Goal: Task Accomplishment & Management: Manage account settings

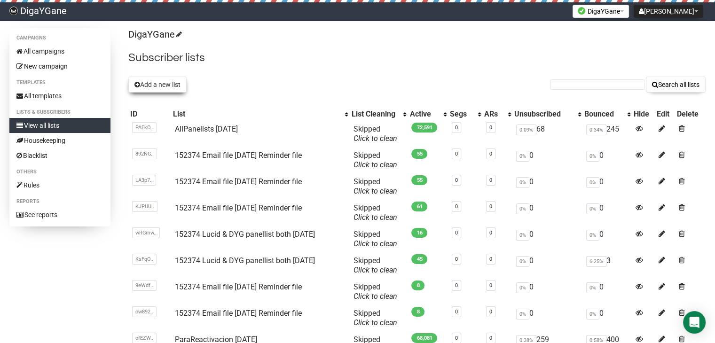
click at [180, 85] on button "Add a new list" at bounding box center [157, 85] width 58 height 16
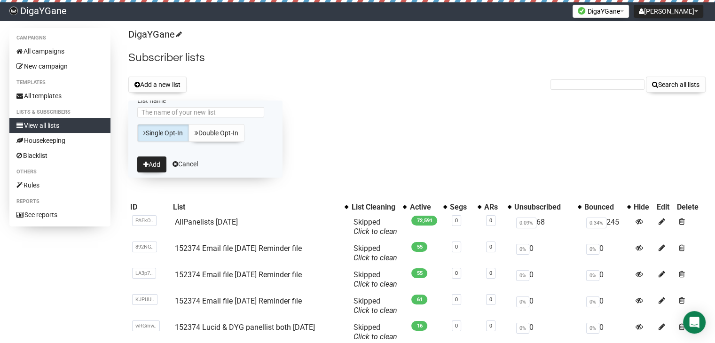
click at [204, 95] on div "DigaYGane Subscriber lists Add a new list Search all lists List name Single Opt…" at bounding box center [416, 271] width 577 height 486
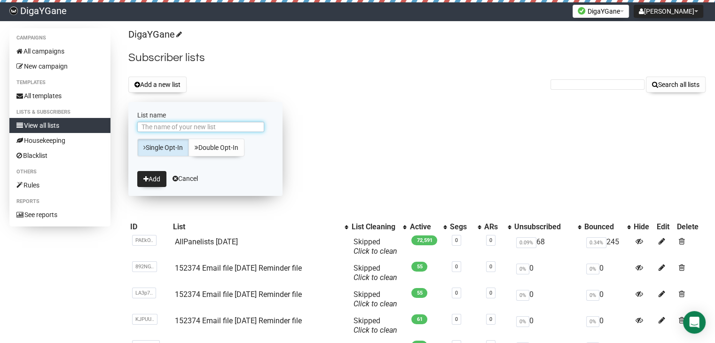
click at [204, 124] on input "List name" at bounding box center [200, 127] width 127 height 10
paste input "152374 Lucid & DYG panellist both [DATE]"
type input "152374 Lucid & DYG panellist both [DATE]"
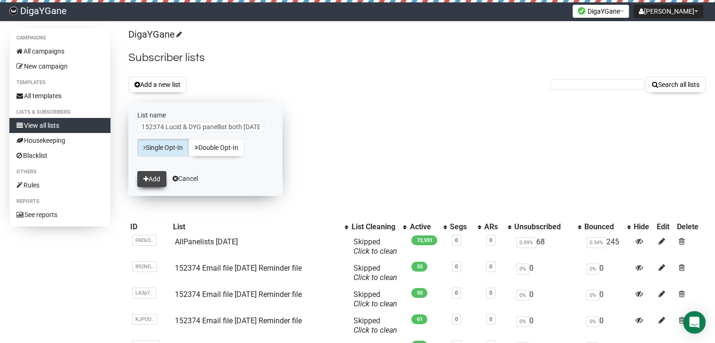
click at [158, 180] on button "Add" at bounding box center [151, 179] width 29 height 16
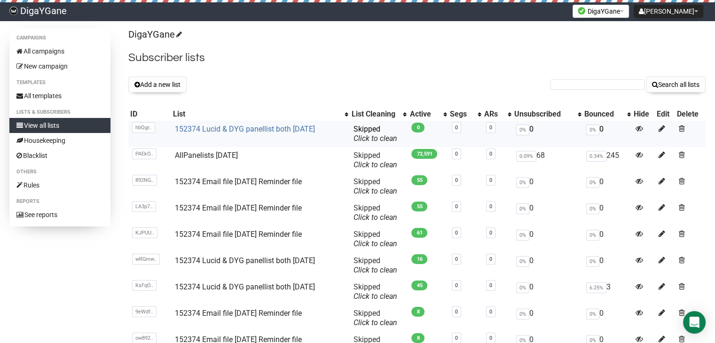
click at [256, 128] on link "152374 Lucid & DYG panellist both [DATE]" at bounding box center [245, 129] width 140 height 9
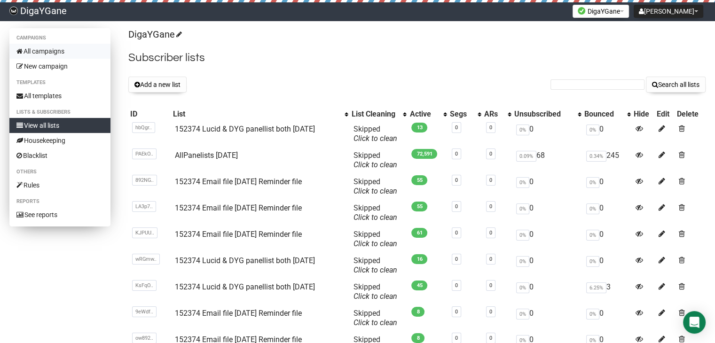
click at [58, 52] on link "All campaigns" at bounding box center [59, 51] width 101 height 15
